Goal: Information Seeking & Learning: Learn about a topic

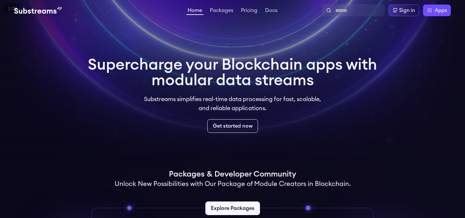
scroll to position [78, 0]
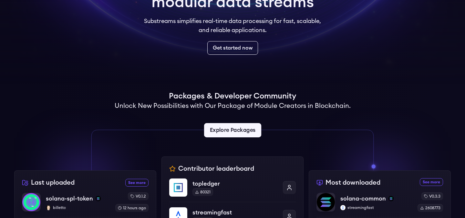
click at [243, 124] on link "Explore Packages" at bounding box center [232, 130] width 57 height 14
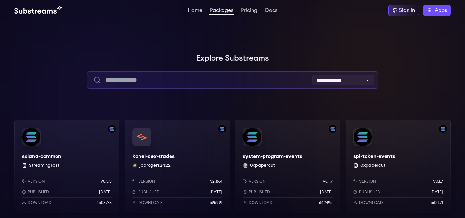
click at [223, 83] on input "text" at bounding box center [232, 79] width 291 height 17
type input "*****"
